Goal: Navigation & Orientation: Find specific page/section

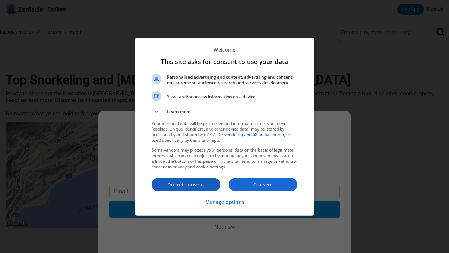
click at [178, 184] on p "Do not consent" at bounding box center [186, 184] width 69 height 7
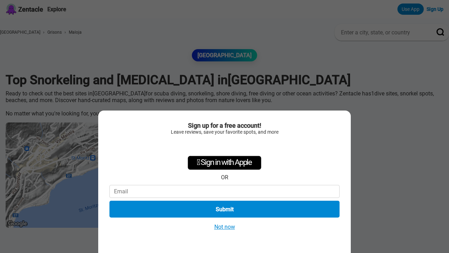
click at [219, 228] on button "Not now" at bounding box center [224, 226] width 25 height 7
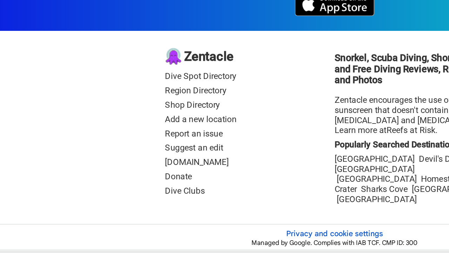
scroll to position [430, 0]
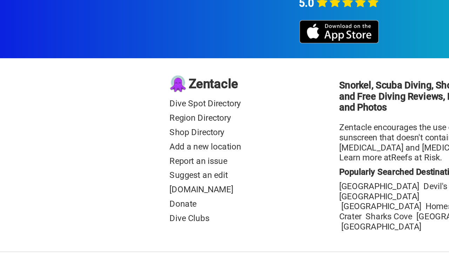
click at [159, 134] on link "Dive Spot Directory" at bounding box center [168, 136] width 112 height 7
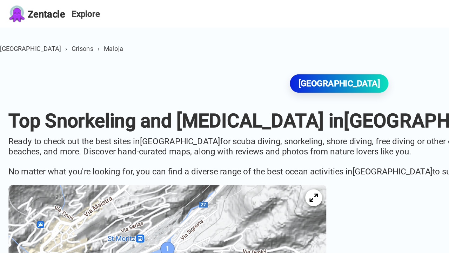
click at [55, 31] on span "Grisons" at bounding box center [54, 32] width 14 height 5
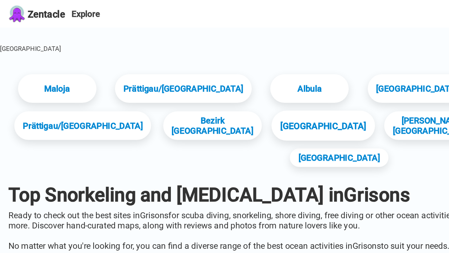
click at [198, 88] on link "Surselva District" at bounding box center [214, 83] width 68 height 20
click at [264, 61] on link "Maloja District" at bounding box center [276, 59] width 68 height 20
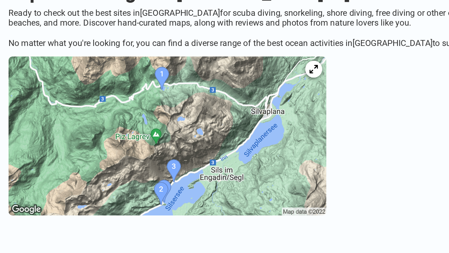
scroll to position [91, 0]
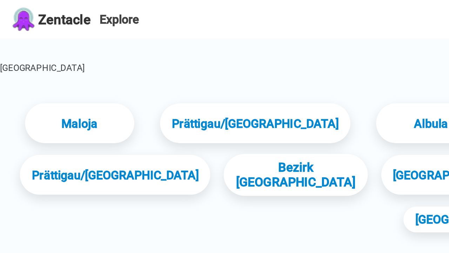
click at [136, 89] on link "Bezirk Surselva" at bounding box center [140, 83] width 68 height 20
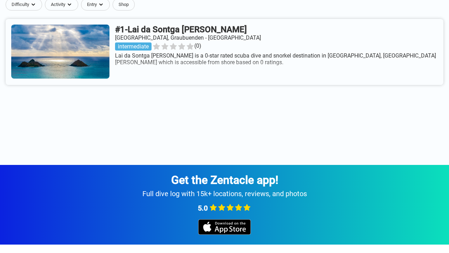
scroll to position [284, 0]
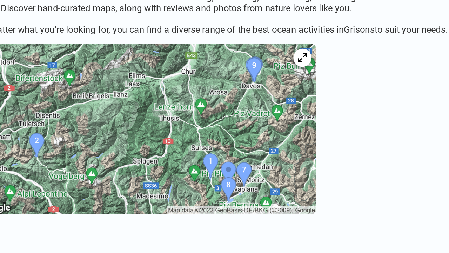
scroll to position [123, 0]
